Goal: Task Accomplishment & Management: Complete application form

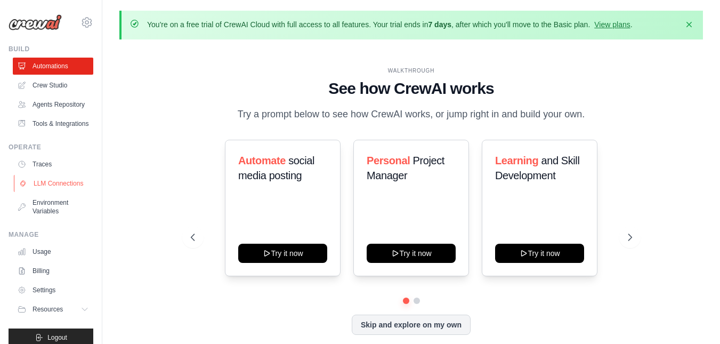
click at [52, 192] on link "LLM Connections" at bounding box center [54, 183] width 81 height 17
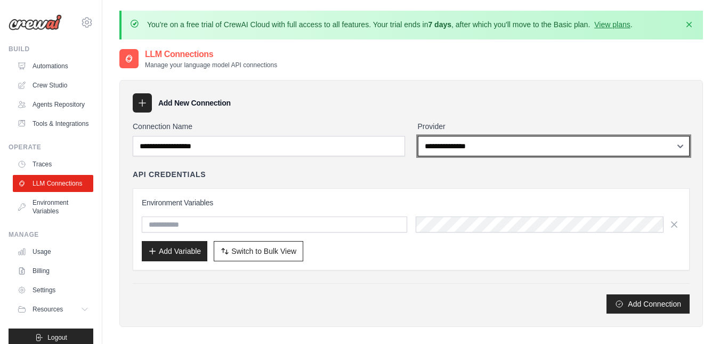
click at [453, 148] on select "**********" at bounding box center [554, 146] width 272 height 20
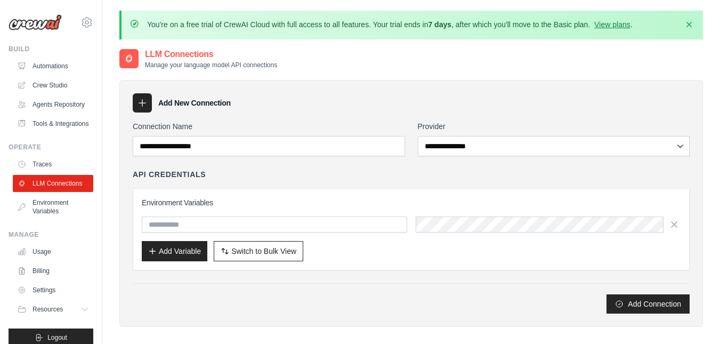
click at [456, 109] on div "Add New Connection" at bounding box center [411, 102] width 557 height 19
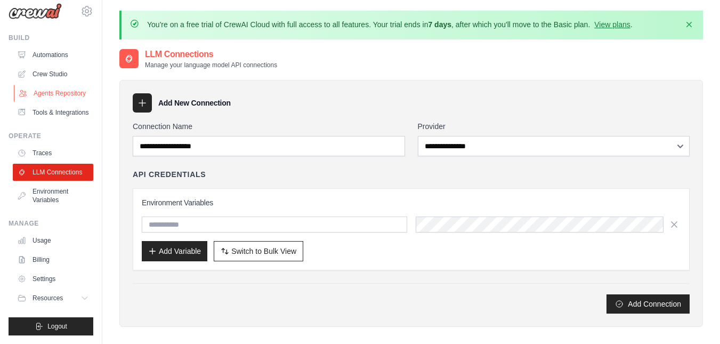
scroll to position [37, 0]
click at [43, 261] on link "Billing" at bounding box center [54, 259] width 81 height 17
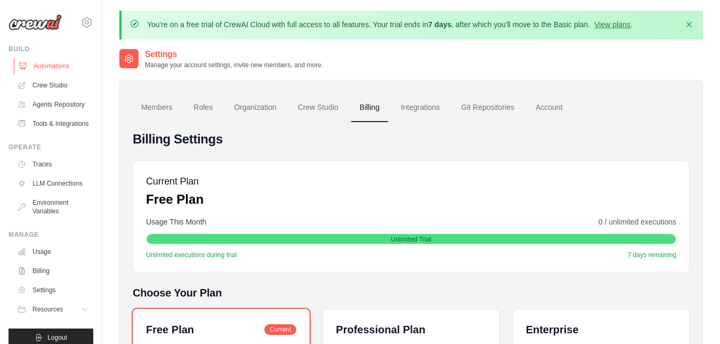
click at [48, 68] on link "Automations" at bounding box center [54, 66] width 81 height 17
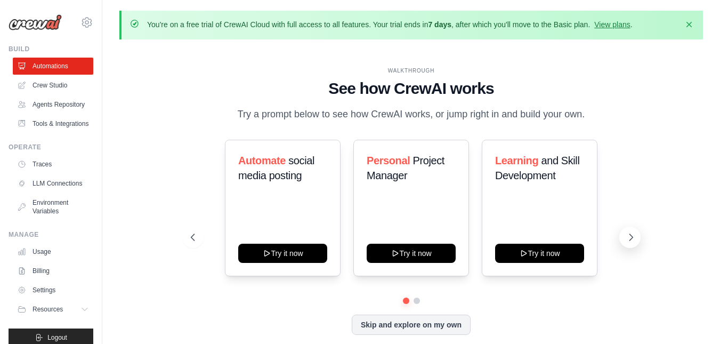
click at [626, 235] on icon at bounding box center [631, 237] width 11 height 11
click at [632, 236] on icon at bounding box center [631, 237] width 3 height 6
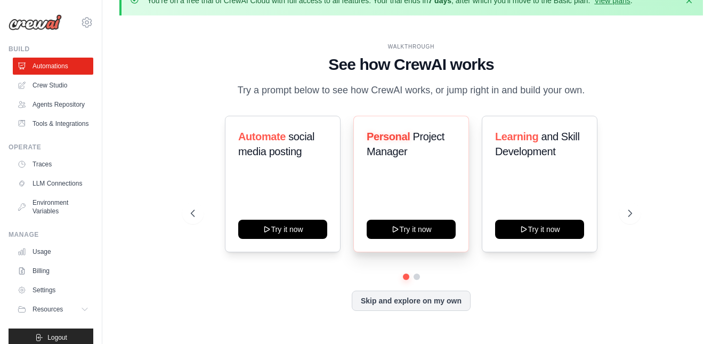
scroll to position [37, 0]
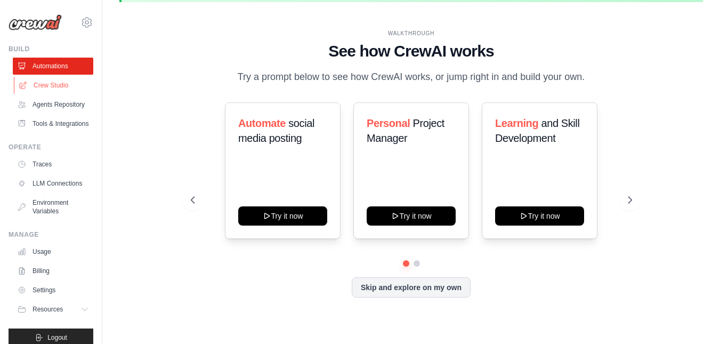
click at [49, 86] on link "Crew Studio" at bounding box center [54, 85] width 81 height 17
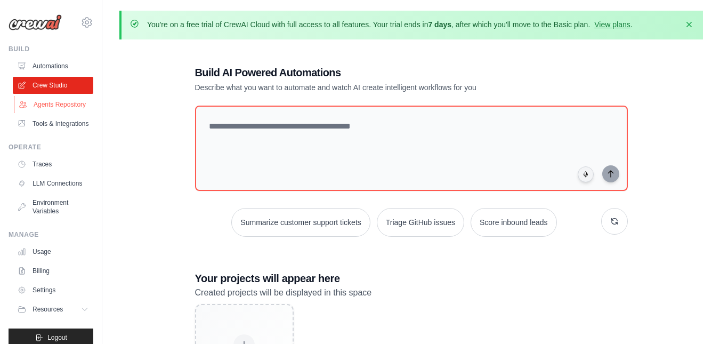
click at [40, 112] on link "Agents Repository" at bounding box center [54, 104] width 81 height 17
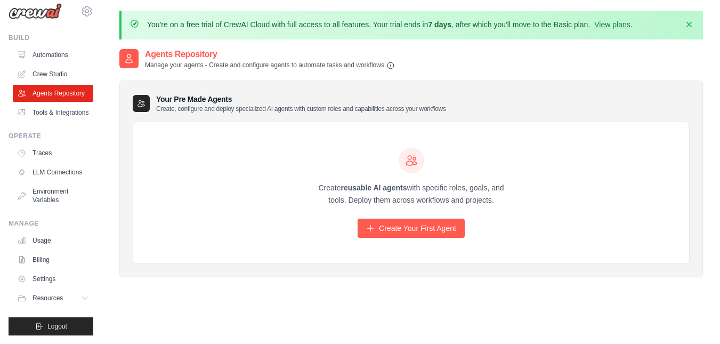
scroll to position [37, 0]
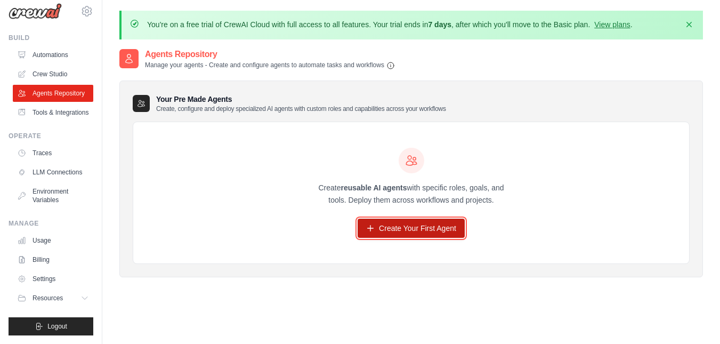
click at [417, 227] on link "Create Your First Agent" at bounding box center [411, 228] width 107 height 19
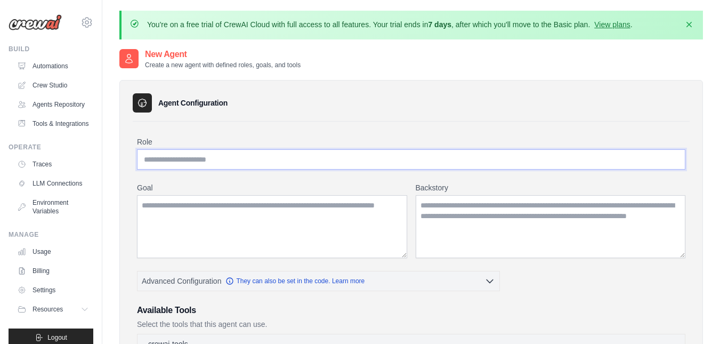
click at [205, 157] on input "Role" at bounding box center [411, 159] width 549 height 20
type input "*"
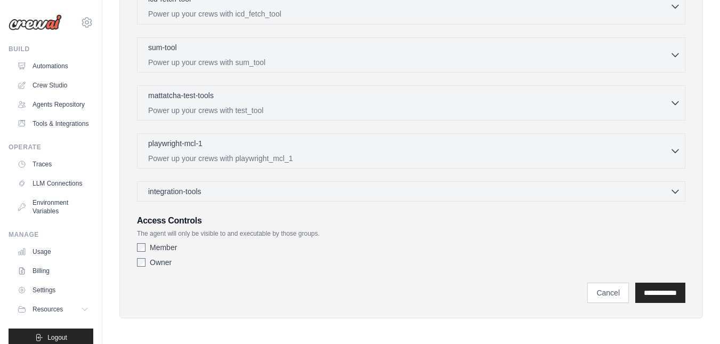
scroll to position [395, 0]
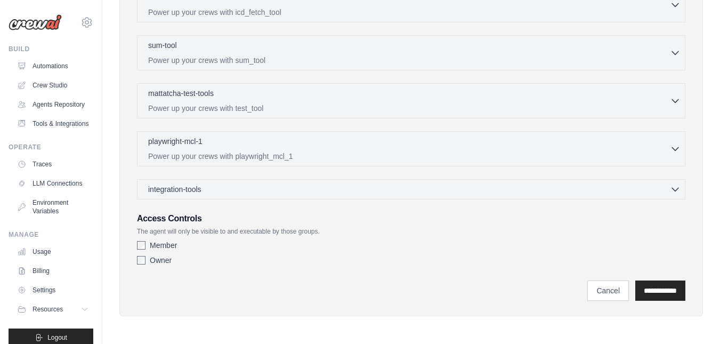
type input "*********"
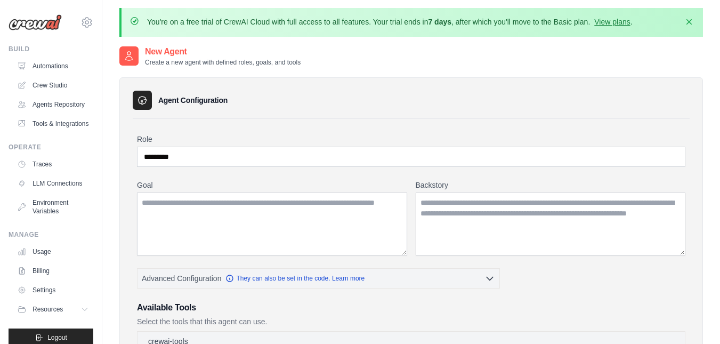
scroll to position [0, 0]
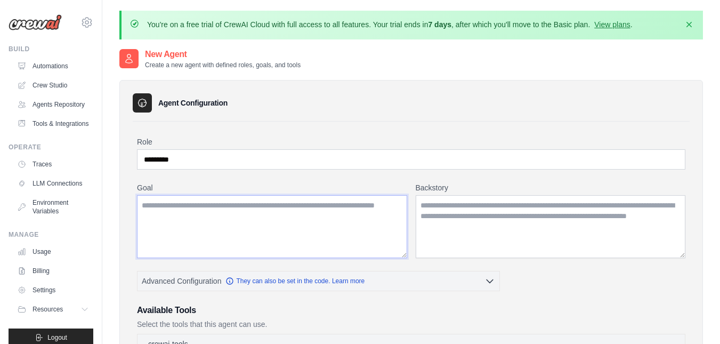
click at [347, 216] on textarea "Goal" at bounding box center [272, 226] width 270 height 63
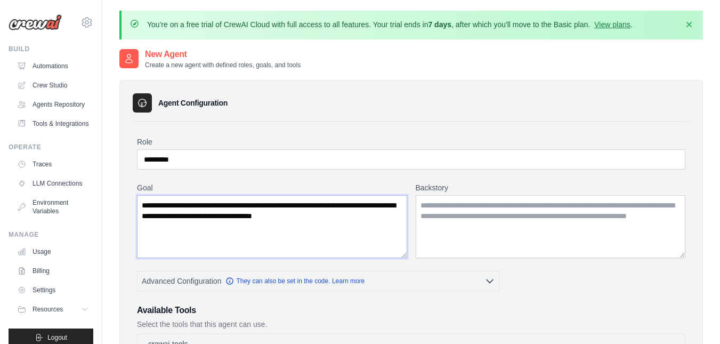
type textarea "**********"
click at [529, 232] on textarea "Backstory" at bounding box center [551, 226] width 270 height 63
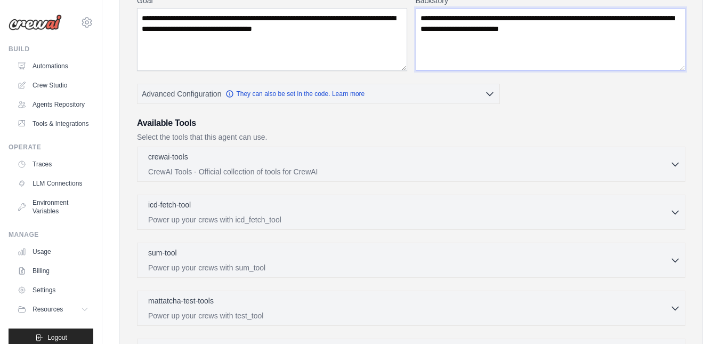
scroll to position [213, 0]
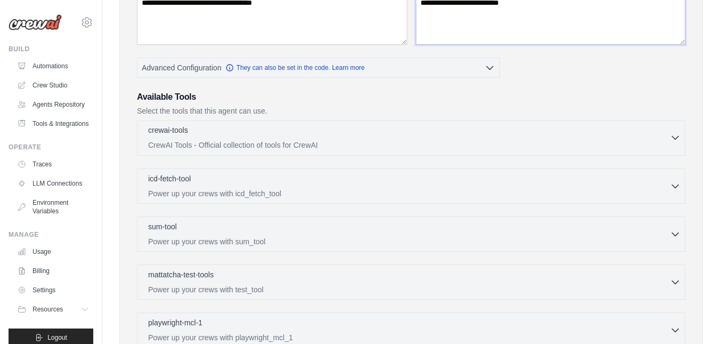
type textarea "**********"
click at [672, 138] on icon "button" at bounding box center [675, 137] width 11 height 11
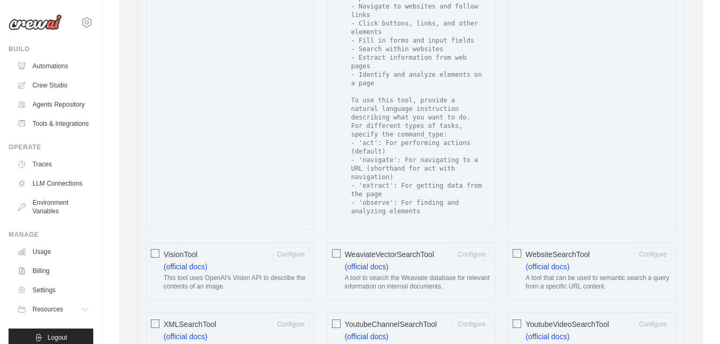
scroll to position [1866, 0]
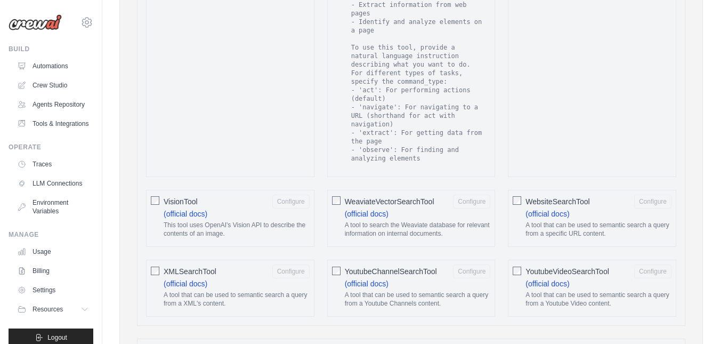
click at [173, 196] on span "VisionTool" at bounding box center [181, 201] width 34 height 11
click at [290, 194] on button "Configure" at bounding box center [290, 201] width 37 height 14
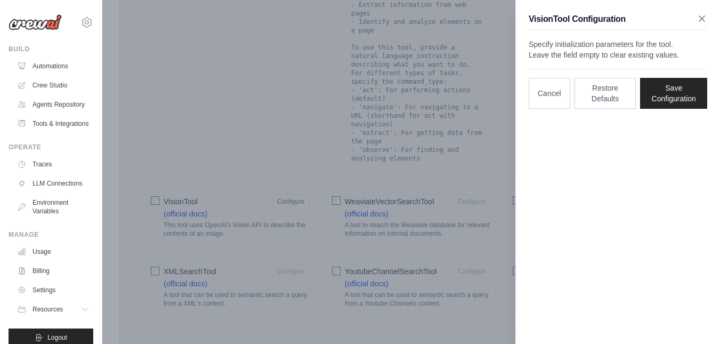
click at [702, 17] on icon "button" at bounding box center [702, 18] width 11 height 11
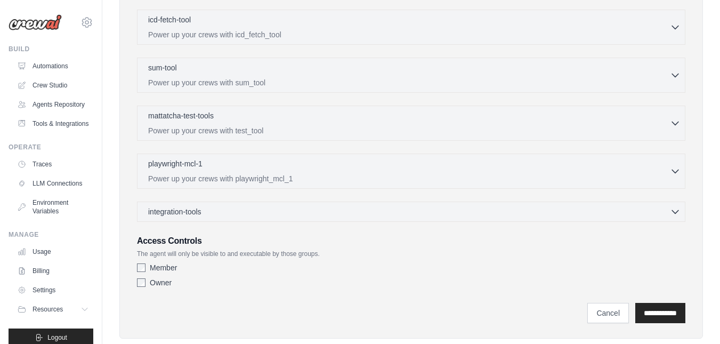
scroll to position [2200, 0]
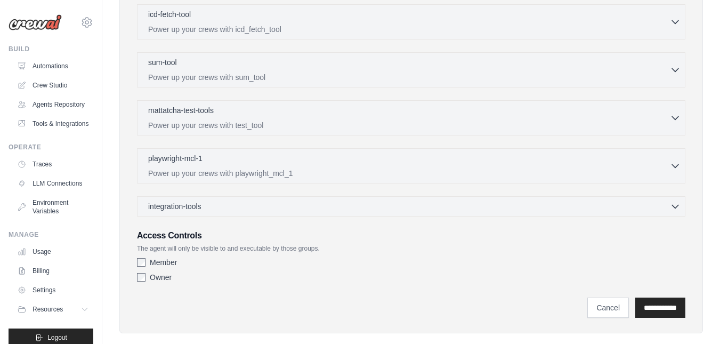
click at [152, 257] on label "Member" at bounding box center [163, 262] width 27 height 11
click at [661, 297] on input "**********" at bounding box center [661, 307] width 50 height 20
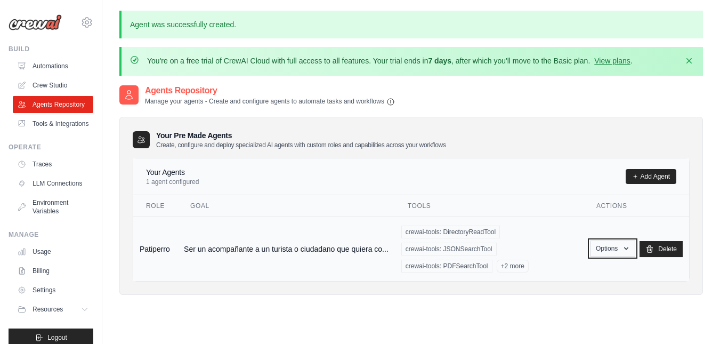
click at [614, 247] on button "Options" at bounding box center [612, 248] width 45 height 16
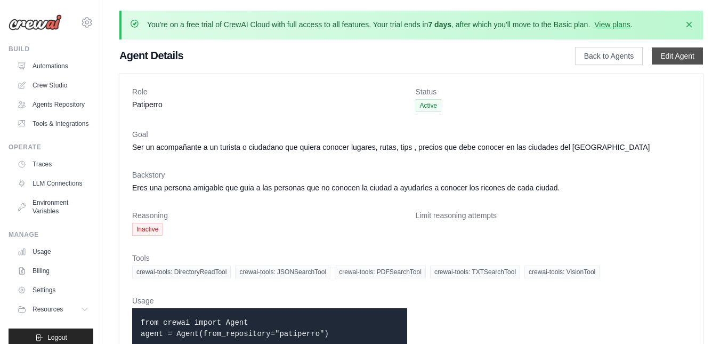
click at [681, 50] on link "Edit Agent" at bounding box center [677, 55] width 51 height 17
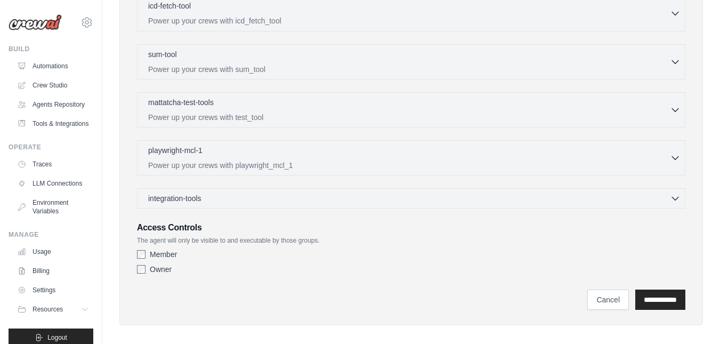
scroll to position [395, 0]
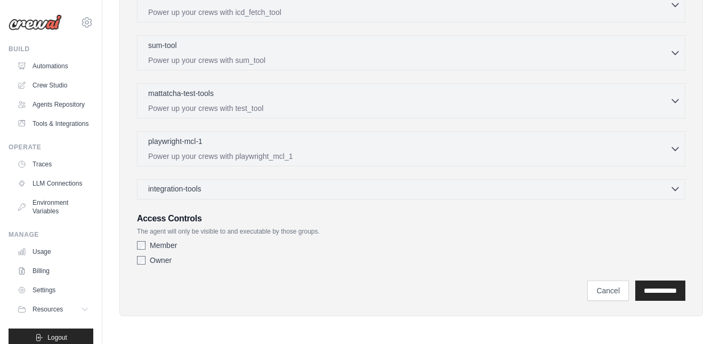
click at [677, 190] on icon "button" at bounding box center [675, 188] width 11 height 11
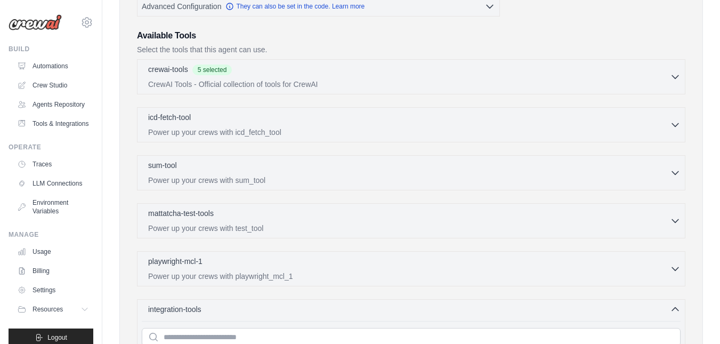
scroll to position [37, 0]
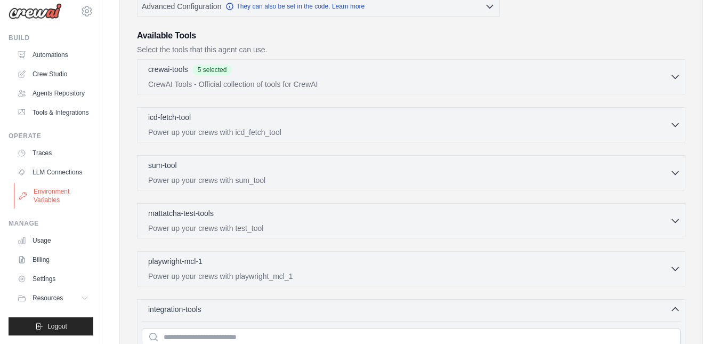
click at [55, 191] on link "Environment Variables" at bounding box center [54, 196] width 81 height 26
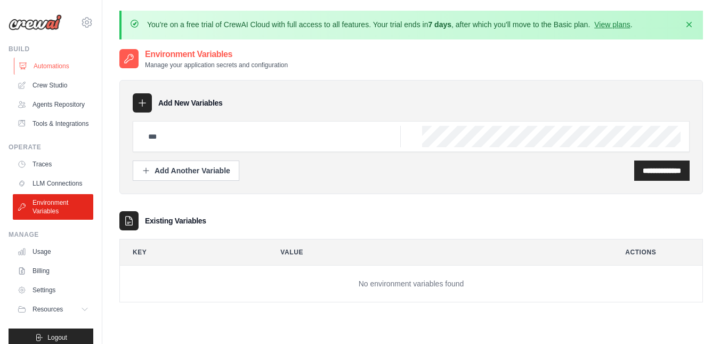
click at [44, 61] on link "Automations" at bounding box center [54, 66] width 81 height 17
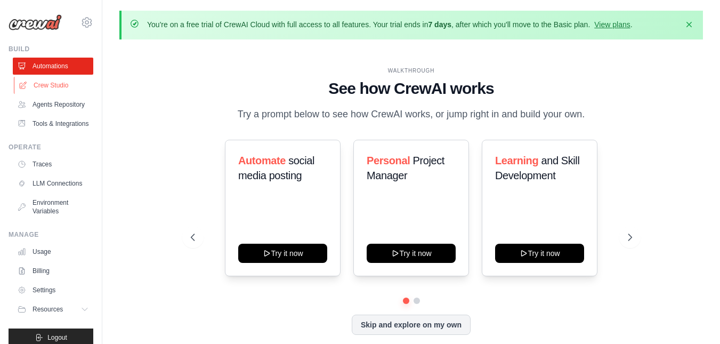
click at [47, 83] on link "Crew Studio" at bounding box center [54, 85] width 81 height 17
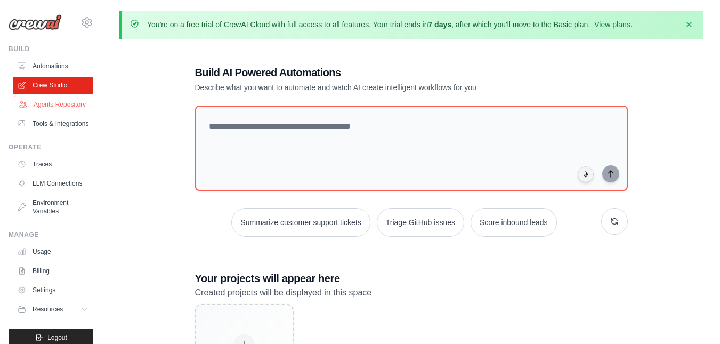
click at [52, 106] on link "Agents Repository" at bounding box center [54, 104] width 81 height 17
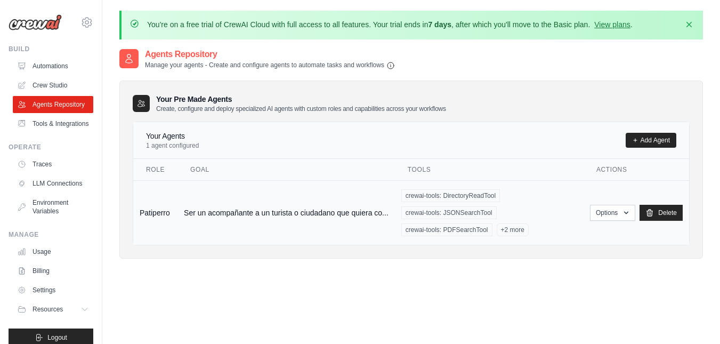
click at [441, 198] on span "crewai-tools: DirectoryReadTool" at bounding box center [450, 195] width 99 height 13
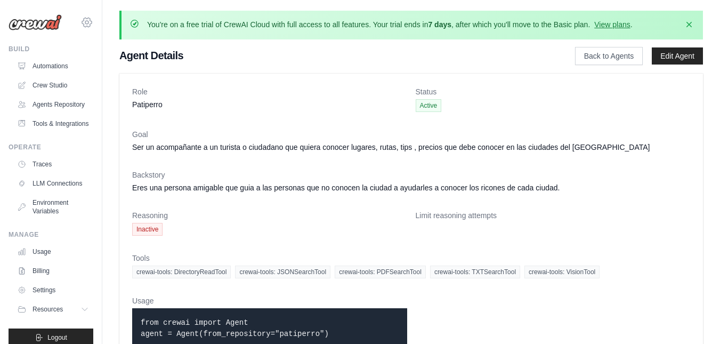
click at [82, 20] on icon at bounding box center [87, 22] width 10 height 9
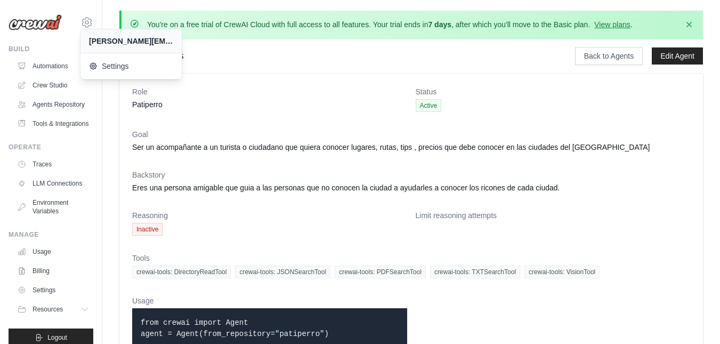
click at [656, 116] on dl "Role Patiperro Status Active Goal Ser un acompañante a un turista o ciudadano q…" at bounding box center [411, 221] width 558 height 270
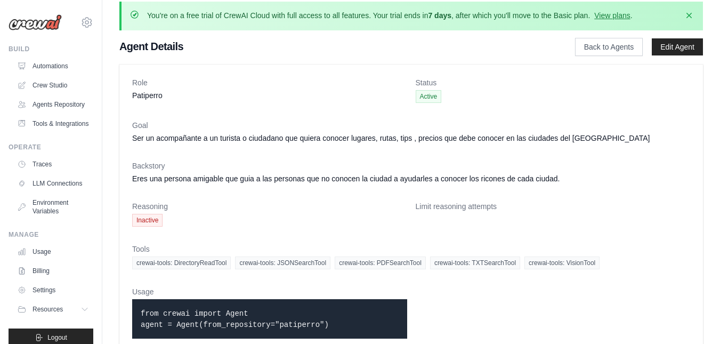
scroll to position [36, 0]
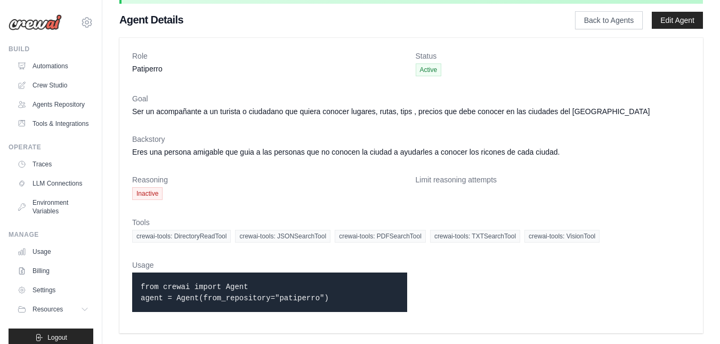
click at [195, 238] on span "crewai-tools: DirectoryReadTool" at bounding box center [181, 236] width 99 height 13
click at [682, 20] on link "Edit Agent" at bounding box center [677, 20] width 51 height 17
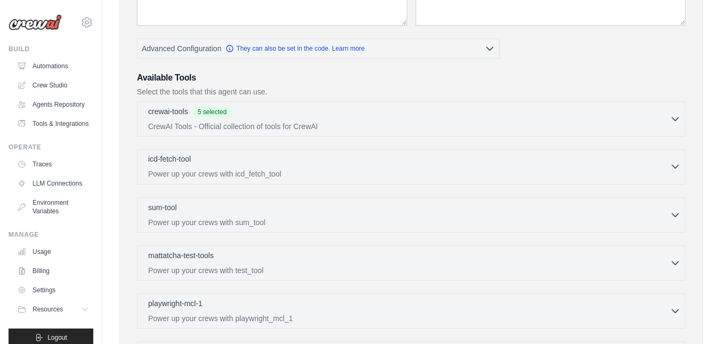
scroll to position [267, 0]
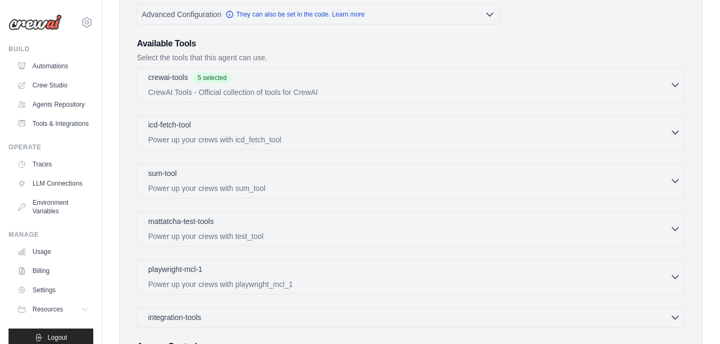
click at [679, 132] on icon "button" at bounding box center [675, 132] width 11 height 11
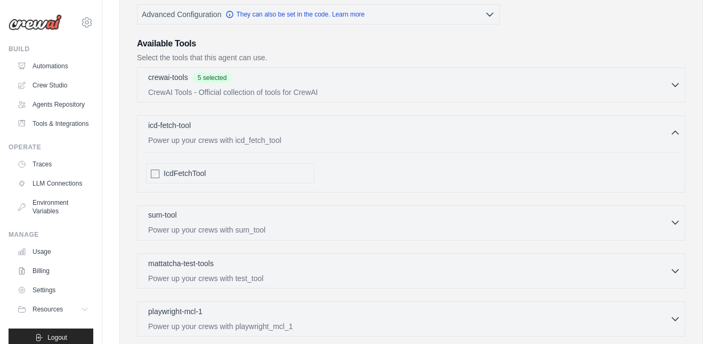
click at [677, 221] on icon "button" at bounding box center [675, 222] width 11 height 11
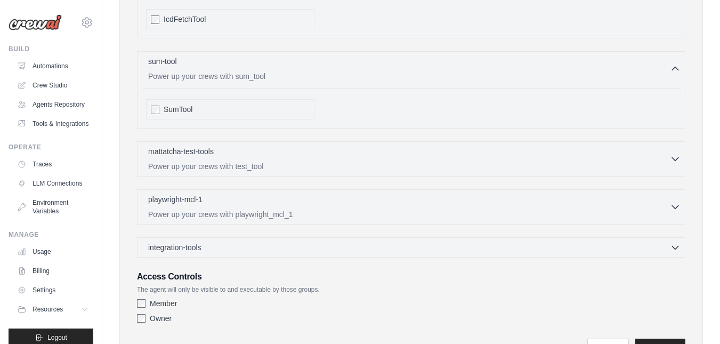
scroll to position [427, 0]
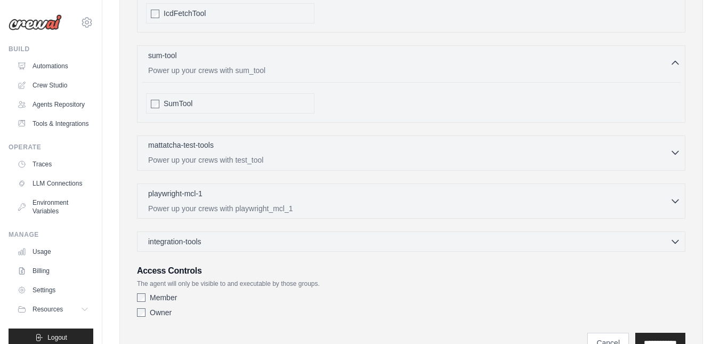
click at [671, 155] on icon "button" at bounding box center [675, 152] width 11 height 11
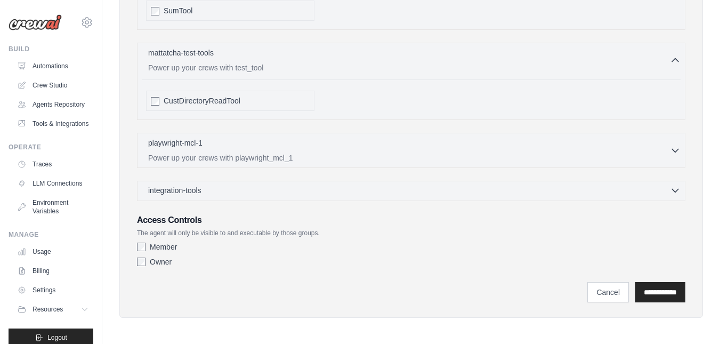
scroll to position [521, 0]
click at [677, 149] on icon "button" at bounding box center [675, 148] width 6 height 3
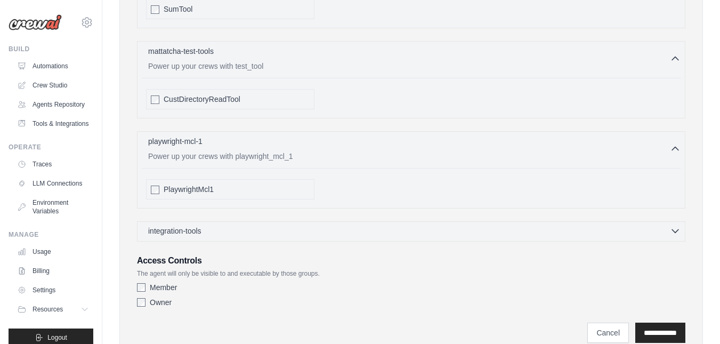
click at [674, 227] on icon "button" at bounding box center [675, 231] width 11 height 11
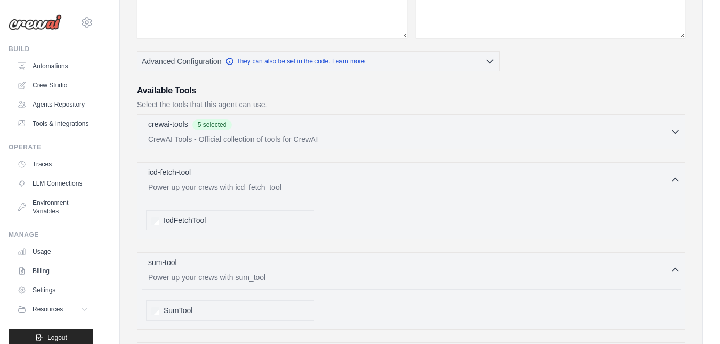
scroll to position [148, 0]
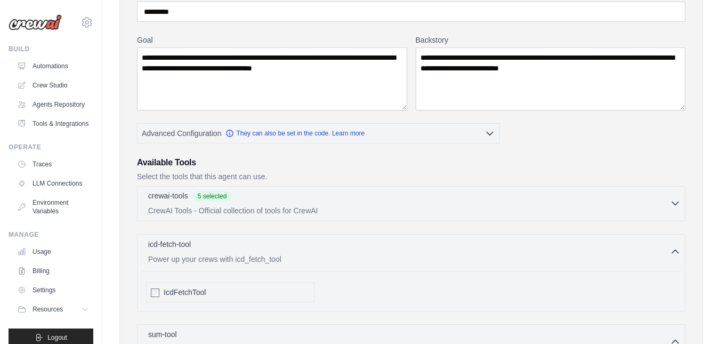
click at [669, 201] on div "crewai-tools 5 selected" at bounding box center [409, 196] width 522 height 13
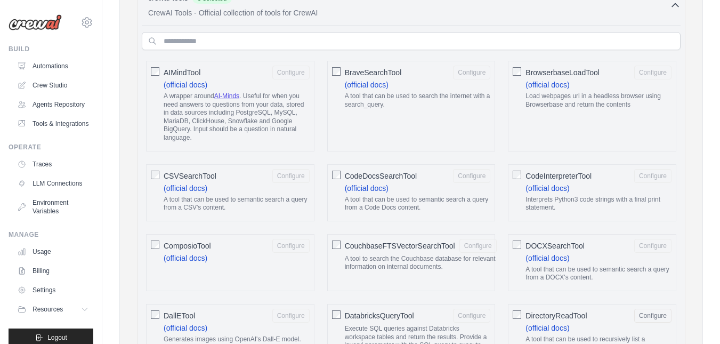
scroll to position [361, 0]
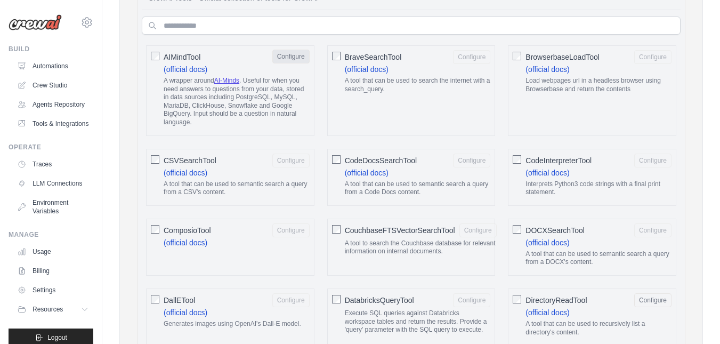
click at [297, 55] on button "Configure" at bounding box center [290, 57] width 37 height 14
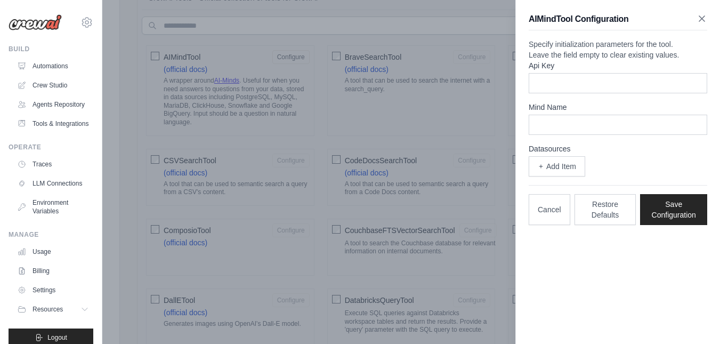
click at [703, 21] on icon "button" at bounding box center [702, 18] width 11 height 11
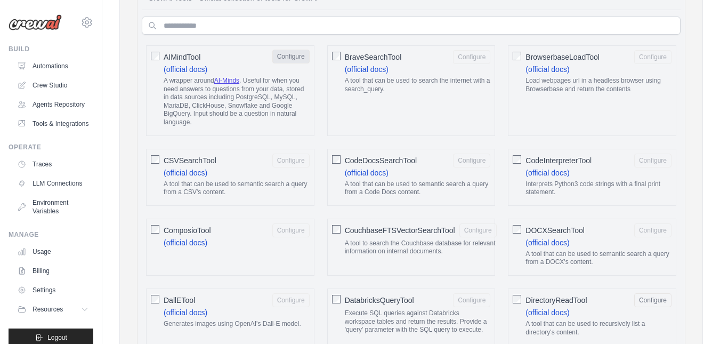
click at [296, 62] on button "Configure" at bounding box center [290, 57] width 37 height 14
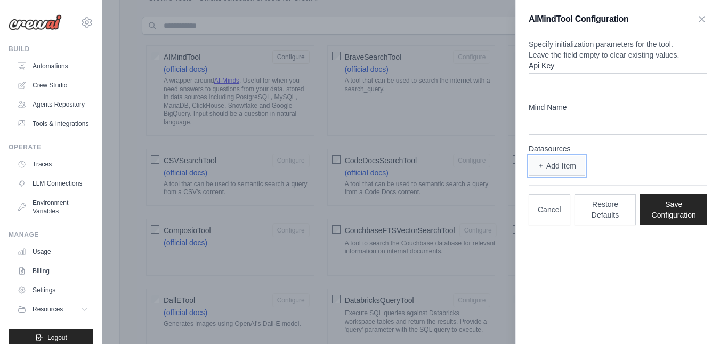
click at [557, 176] on button "Add Item" at bounding box center [557, 166] width 57 height 20
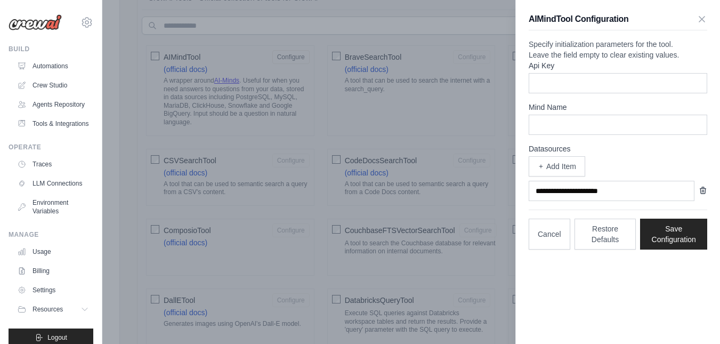
click at [703, 195] on icon "button" at bounding box center [703, 190] width 9 height 9
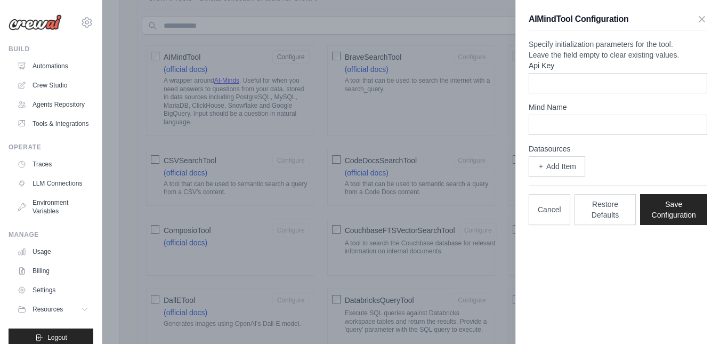
click at [696, 17] on div "AIMindTool Configuration" at bounding box center [618, 22] width 179 height 18
click at [705, 20] on icon "button" at bounding box center [702, 18] width 11 height 11
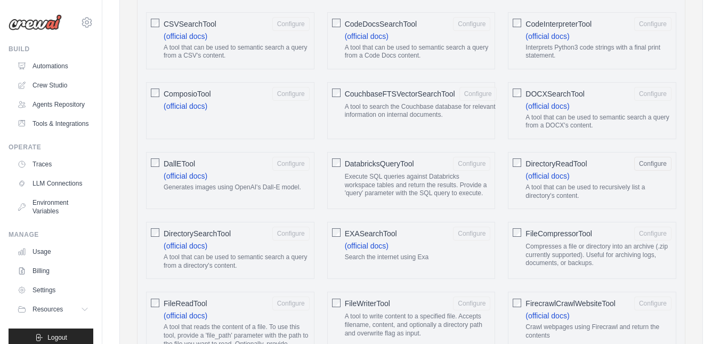
scroll to position [521, 0]
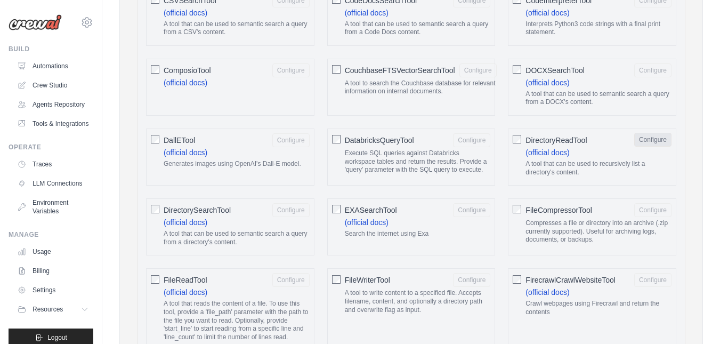
click at [663, 139] on button "Configure" at bounding box center [652, 140] width 37 height 14
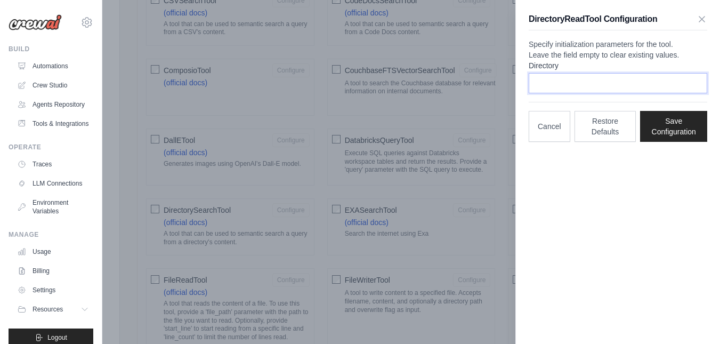
click at [568, 93] on input "Directory" at bounding box center [618, 83] width 179 height 20
click at [703, 22] on icon "button" at bounding box center [702, 18] width 11 height 11
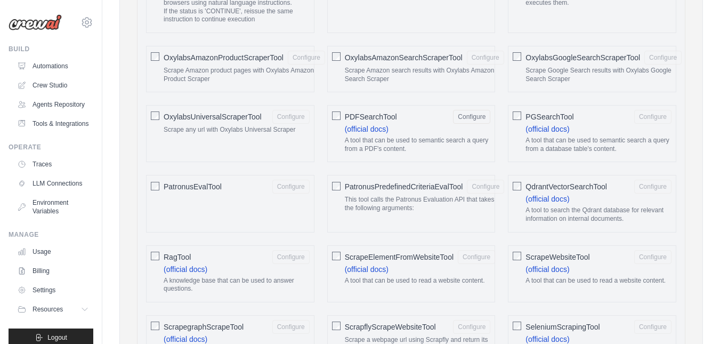
scroll to position [1161, 0]
click at [478, 117] on button "Configure" at bounding box center [471, 115] width 37 height 14
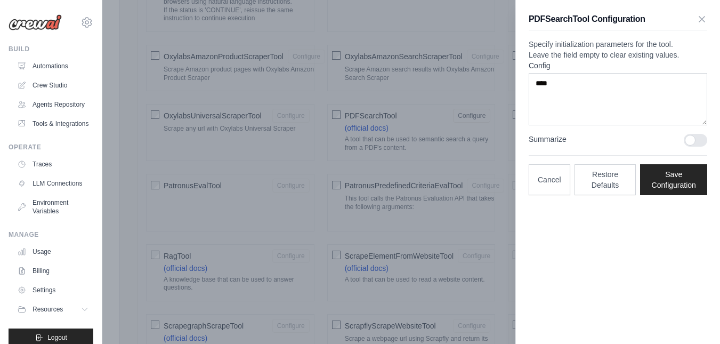
click at [694, 147] on div at bounding box center [695, 140] width 23 height 13
click at [703, 23] on icon "button" at bounding box center [702, 18] width 11 height 11
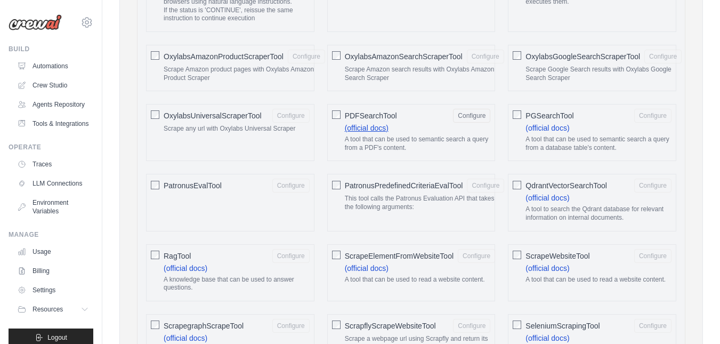
click at [381, 127] on link "(official docs)" at bounding box center [367, 128] width 44 height 9
